Goal: Information Seeking & Learning: Learn about a topic

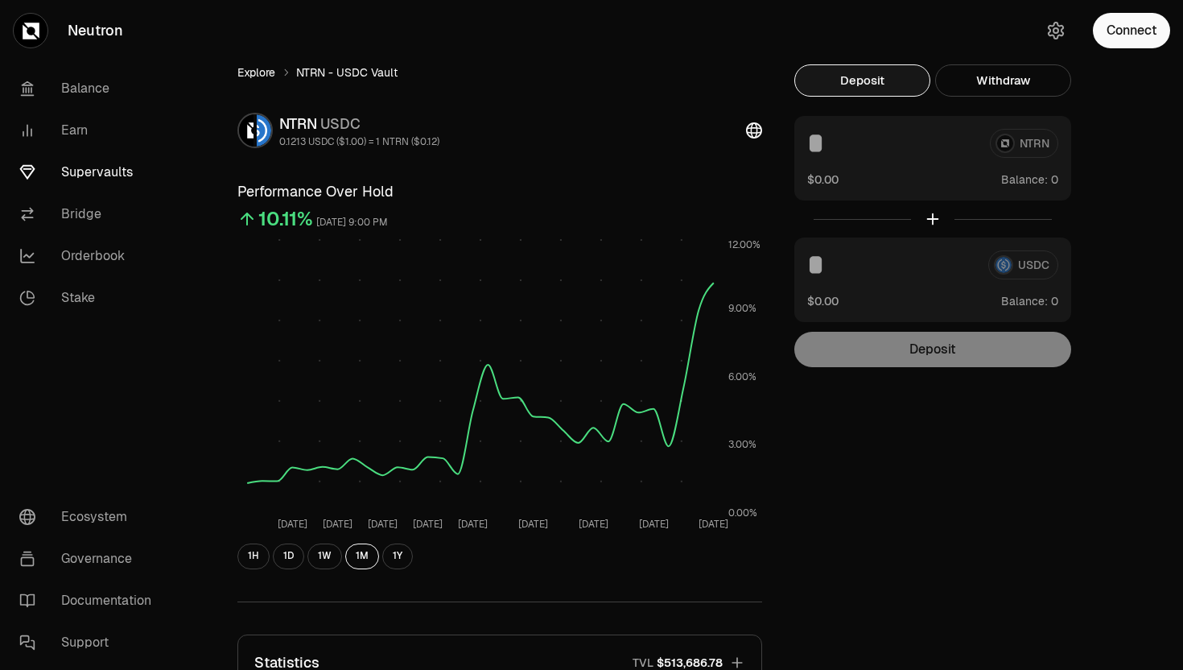
click at [260, 77] on link "Explore" at bounding box center [256, 72] width 38 height 16
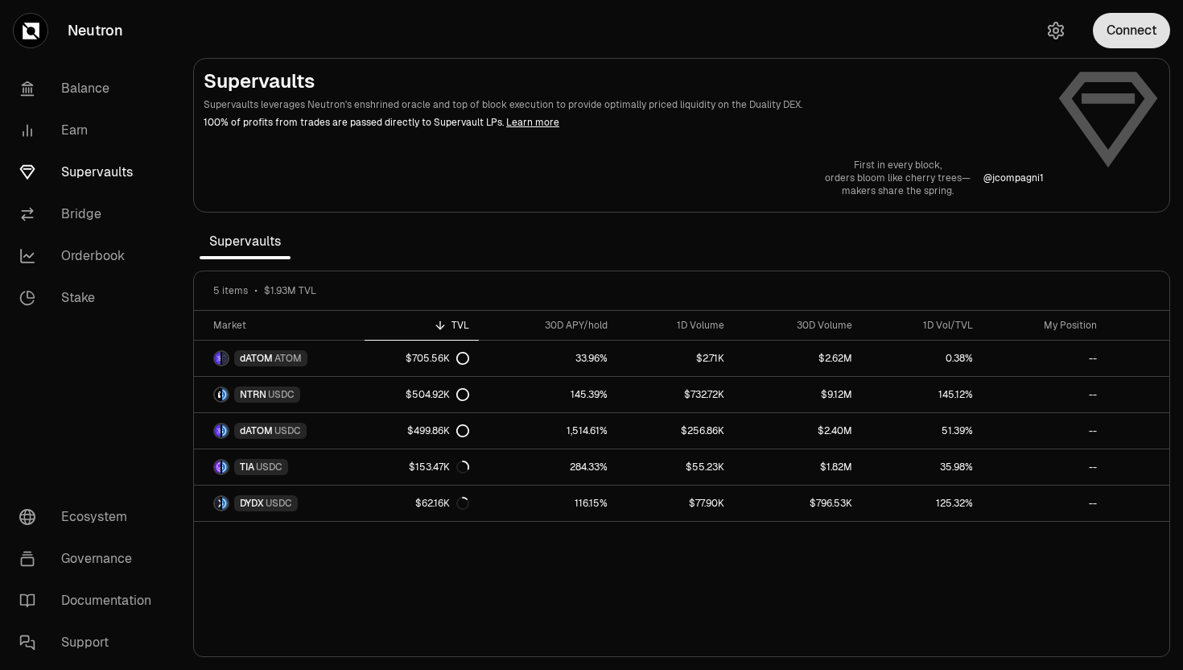
click at [1119, 21] on button "Connect" at bounding box center [1131, 30] width 77 height 35
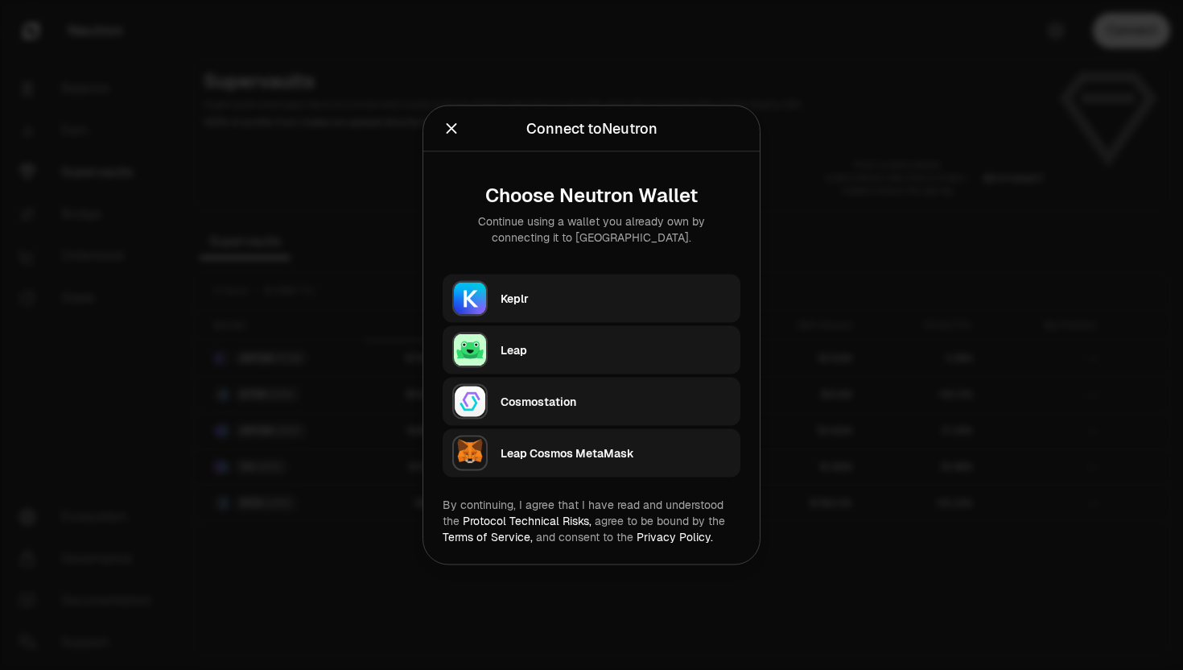
click at [536, 299] on div "Keplr" at bounding box center [616, 299] width 230 height 16
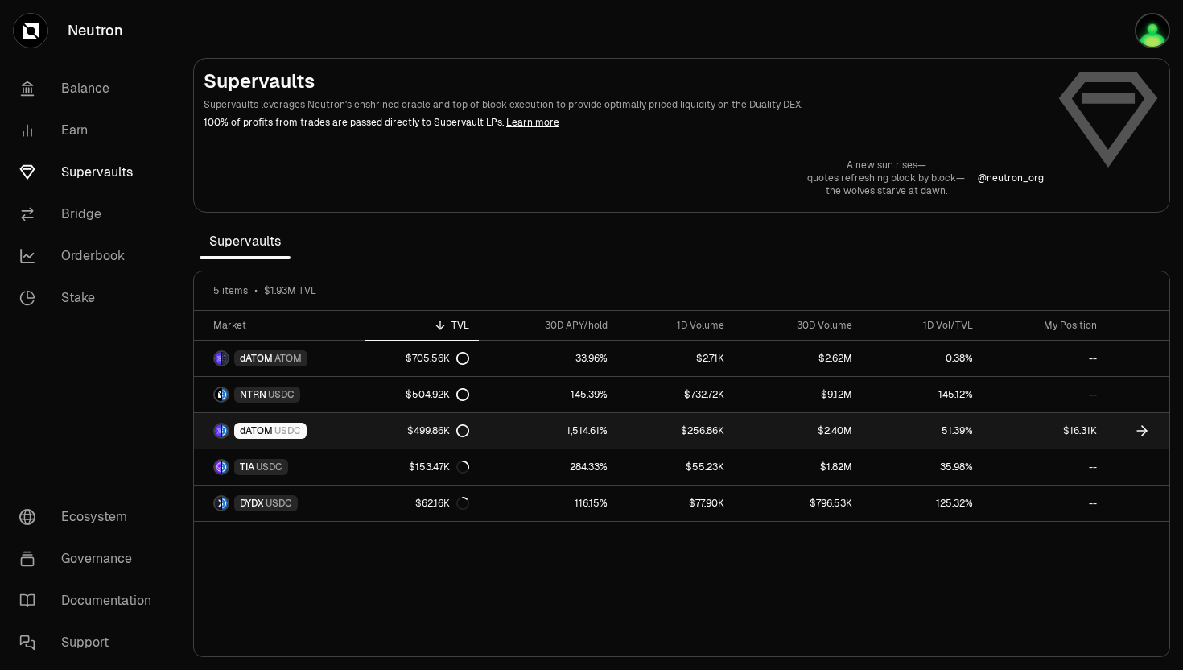
click at [263, 431] on span "dATOM" at bounding box center [256, 430] width 33 height 13
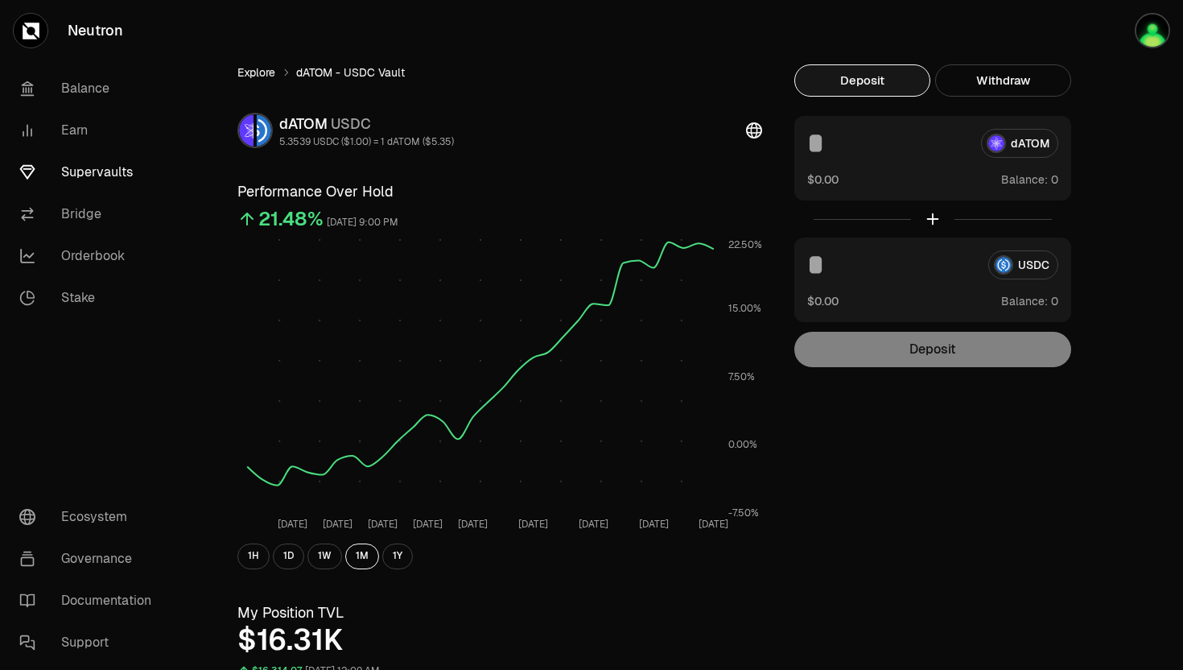
click at [275, 72] on link "Explore" at bounding box center [256, 72] width 38 height 16
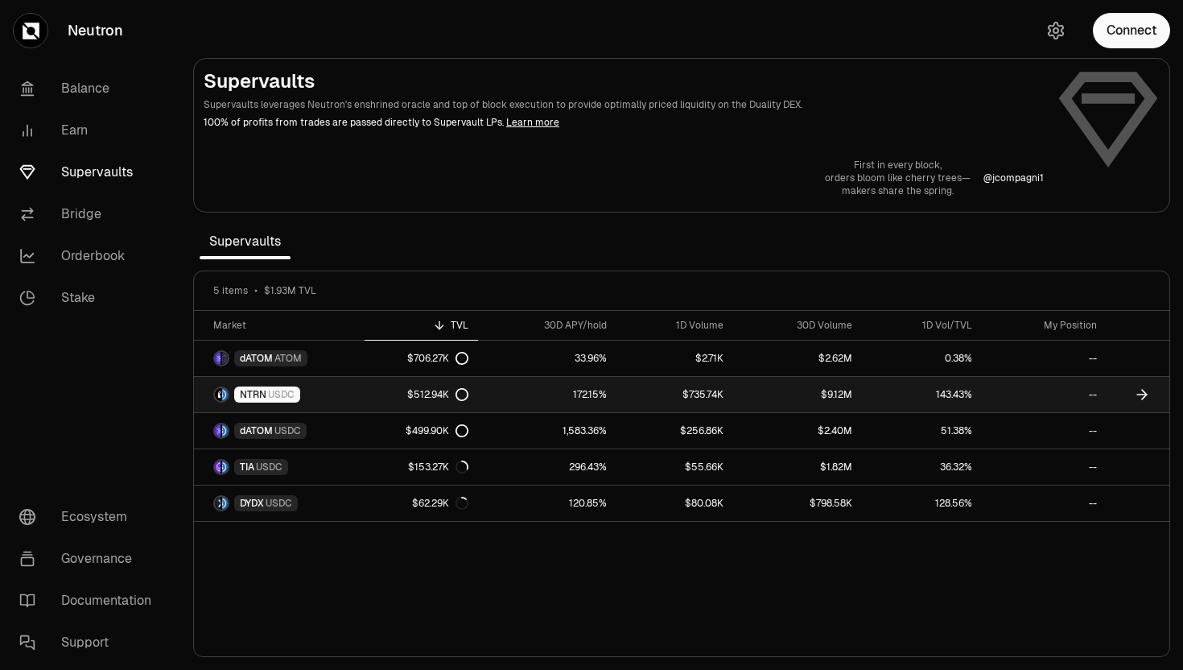
click at [279, 389] on span "USDC" at bounding box center [281, 394] width 27 height 13
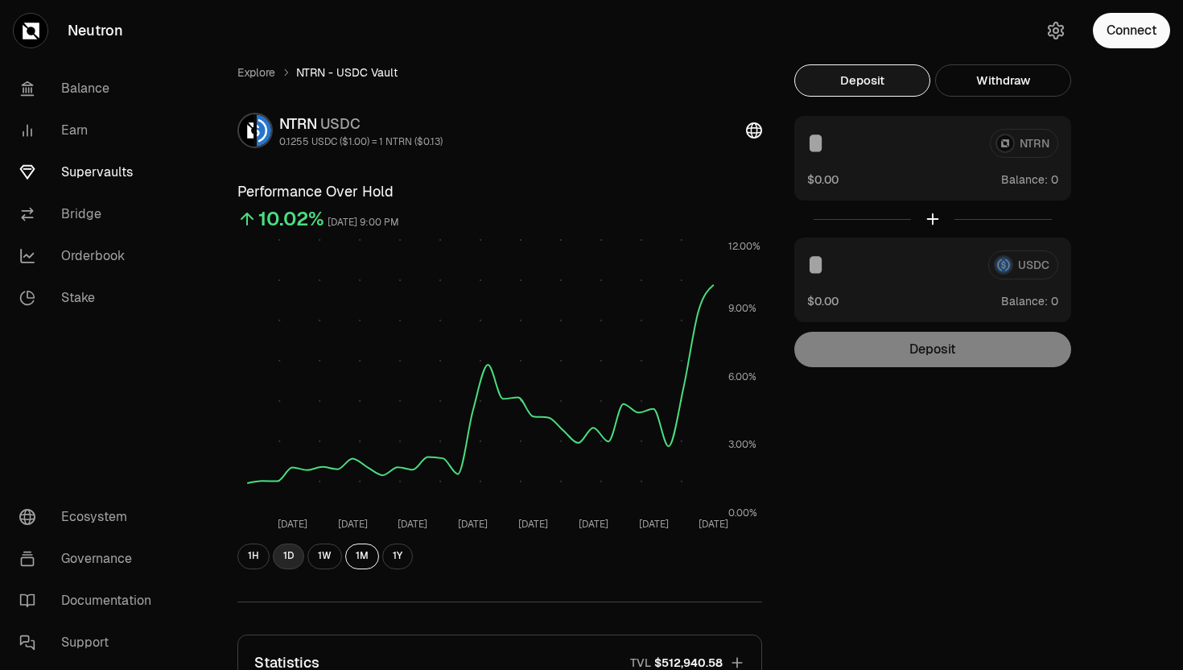
click at [289, 564] on button "1D" at bounding box center [288, 556] width 31 height 26
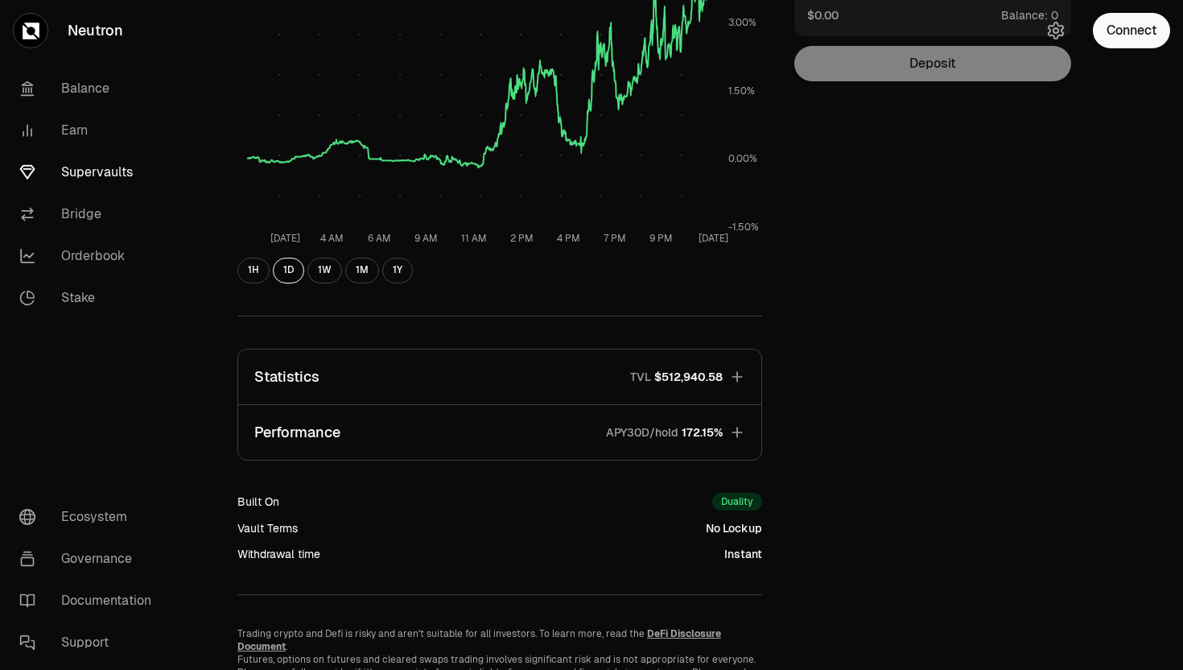
scroll to position [287, 0]
click at [723, 423] on button "Performance APY30D/hold 172.15%" at bounding box center [499, 431] width 523 height 55
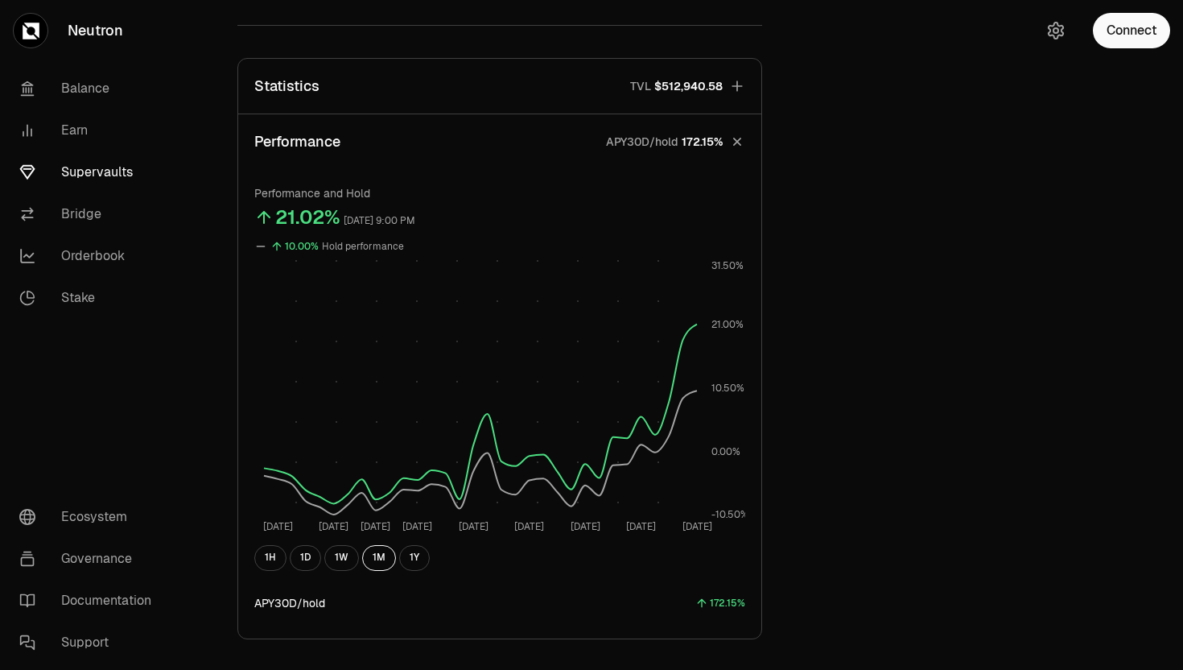
scroll to position [579, 0]
click at [339, 548] on button "1W" at bounding box center [341, 556] width 35 height 26
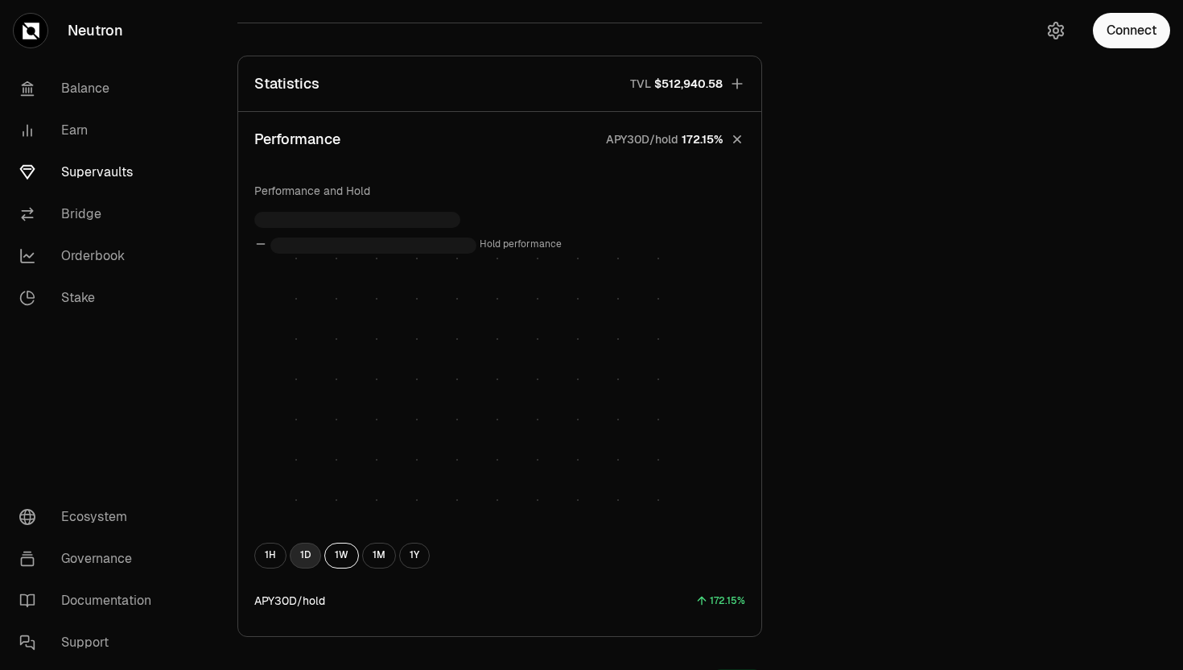
click at [312, 553] on button "1D" at bounding box center [305, 556] width 31 height 26
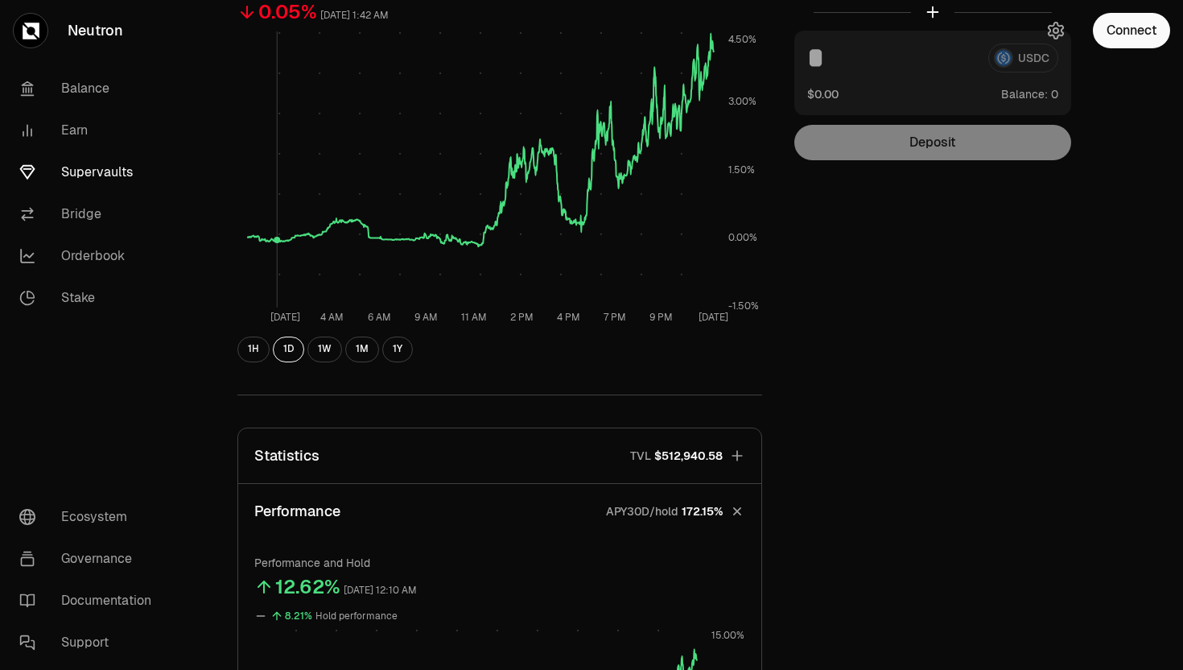
scroll to position [0, 0]
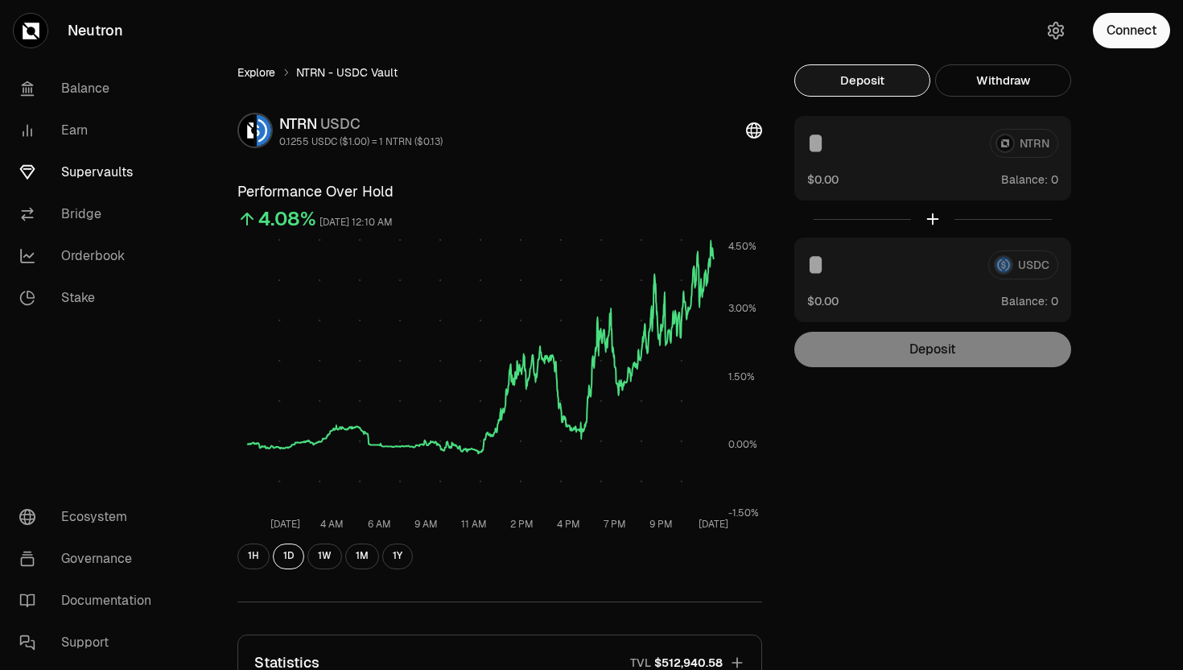
click at [273, 69] on link "Explore" at bounding box center [256, 72] width 38 height 16
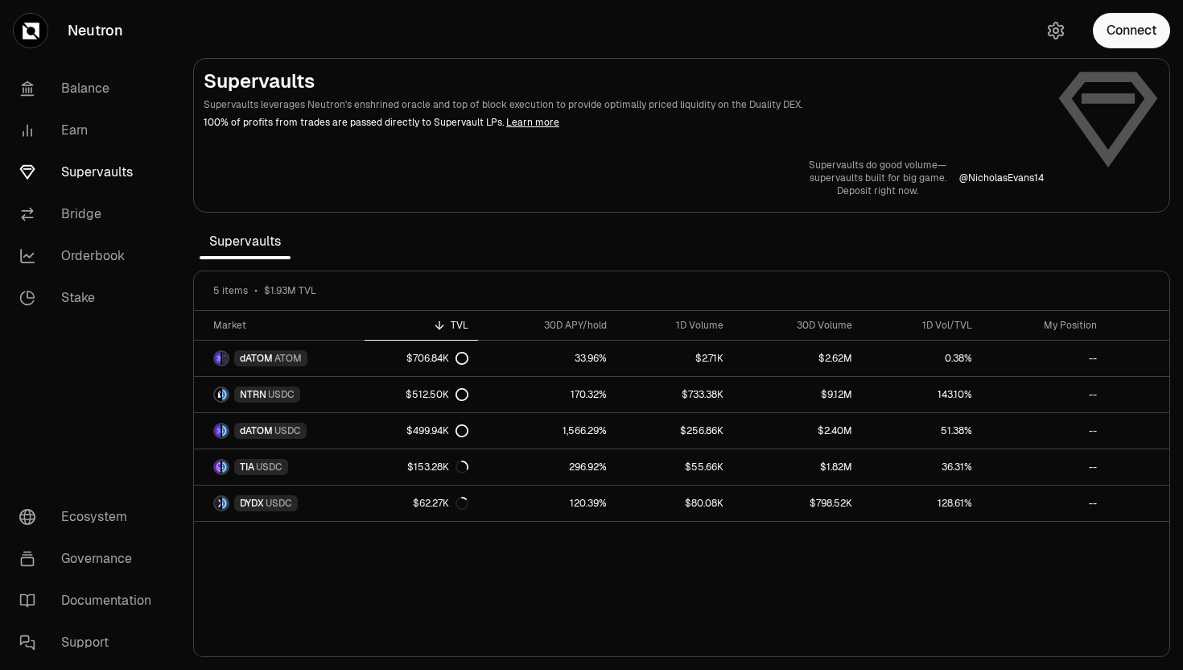
click at [1137, 51] on div "Connect" at bounding box center [1106, 30] width 155 height 61
click at [1134, 32] on button "Connect" at bounding box center [1131, 30] width 77 height 35
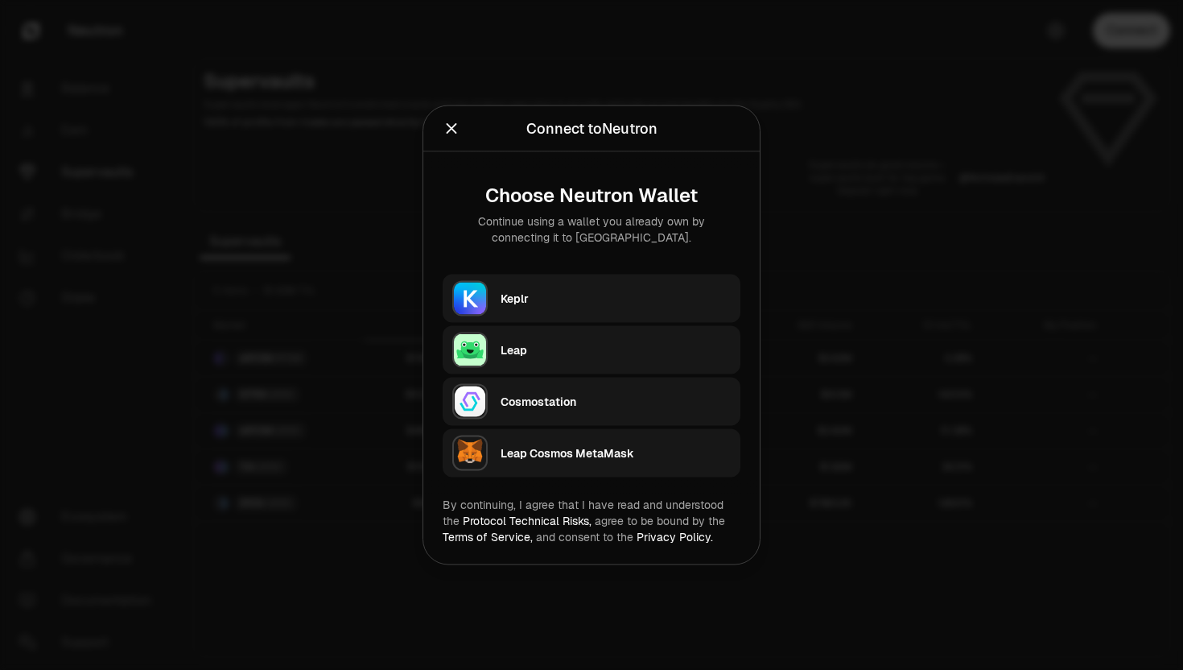
click at [604, 307] on div "Keplr" at bounding box center [616, 299] width 230 height 24
